Goal: Check status: Check status

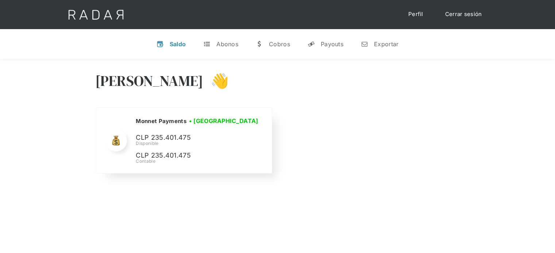
click at [171, 132] on div "[PERSON_NAME] Payments • [GEOGRAPHIC_DATA] • Desconectada CLP 235.401.475 Dispo…" at bounding box center [198, 141] width 125 height 48
copy p "CLP"
click at [170, 136] on p "CLP 235.401.475" at bounding box center [190, 138] width 109 height 11
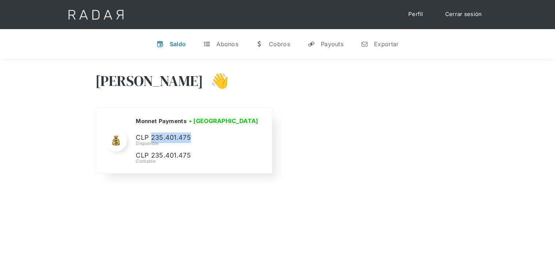
copy p "235.401.475"
